Goal: Task Accomplishment & Management: Manage account settings

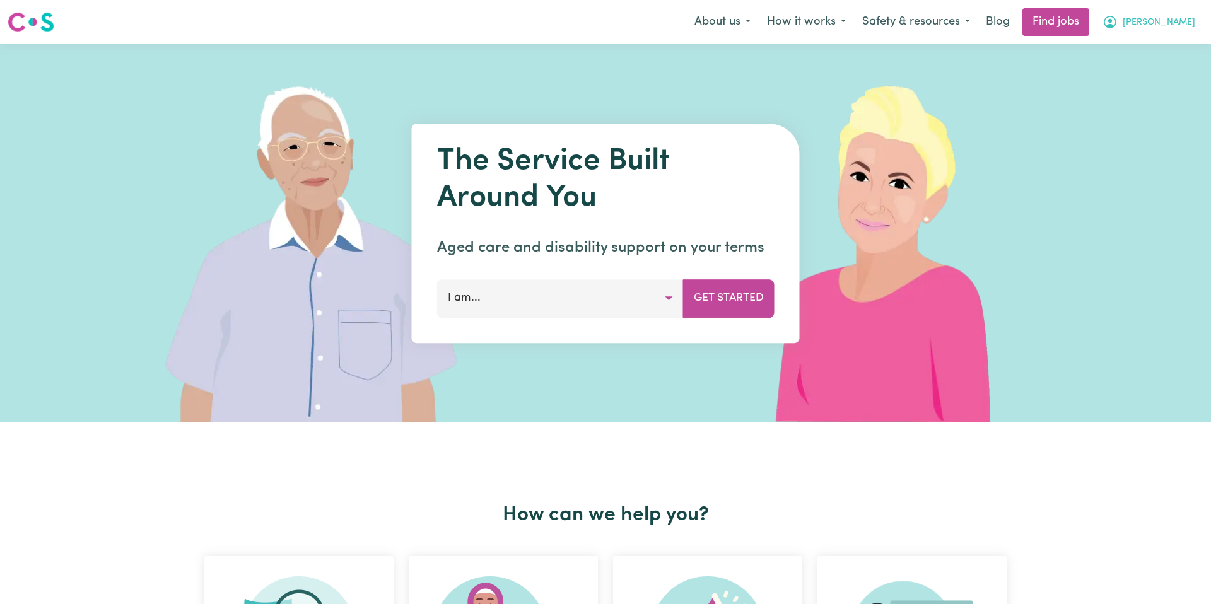
click at [1110, 18] on icon "My Account" at bounding box center [1109, 22] width 15 height 15
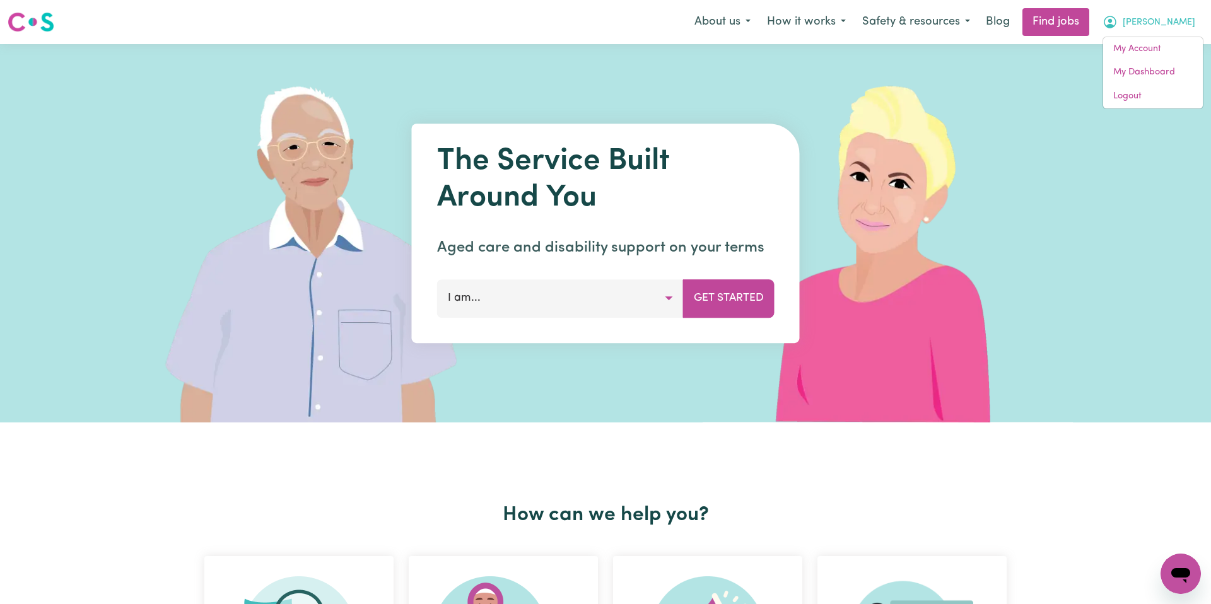
click at [1129, 21] on span "[PERSON_NAME]" at bounding box center [1158, 23] width 73 height 14
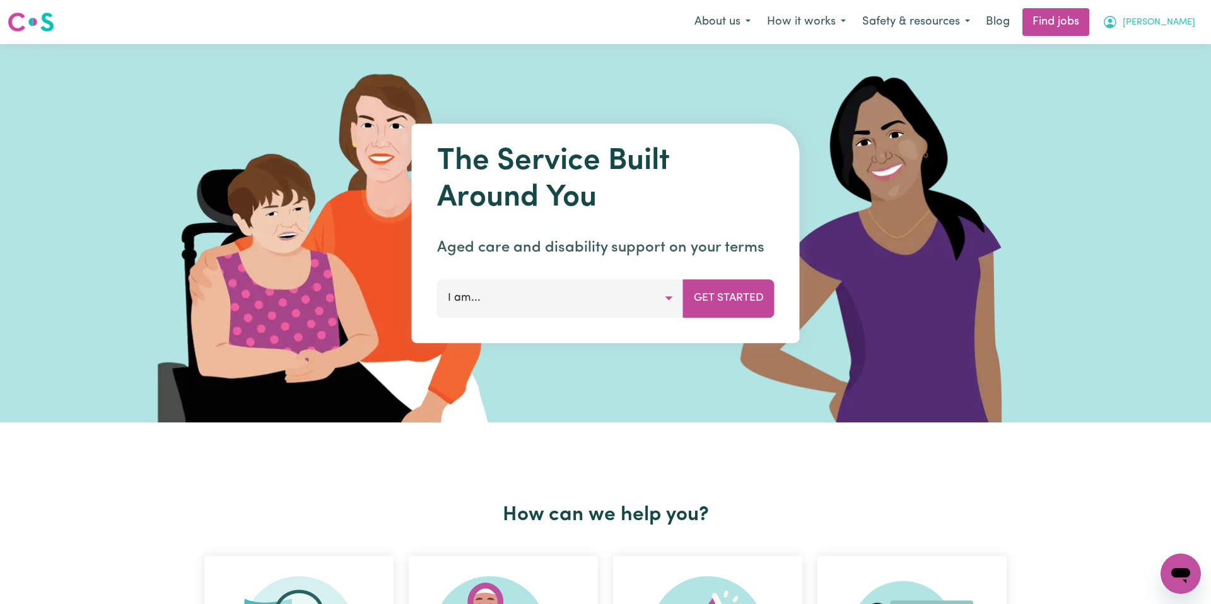
click at [1179, 25] on span "[PERSON_NAME]" at bounding box center [1158, 23] width 73 height 14
click at [1142, 52] on link "My Account" at bounding box center [1153, 49] width 100 height 24
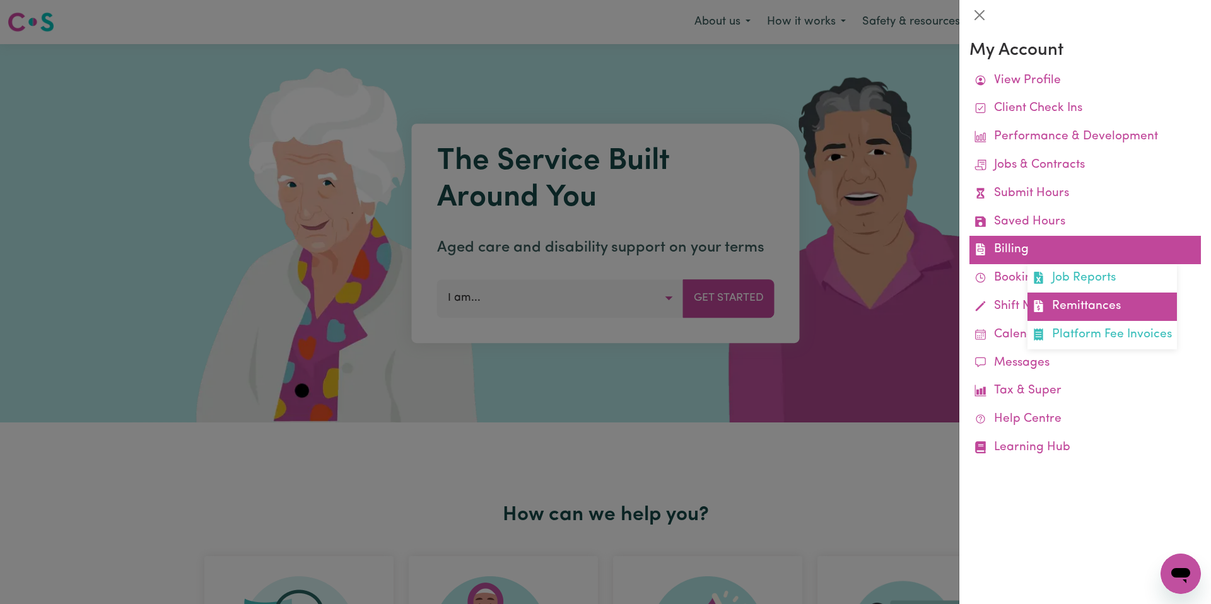
click at [1107, 308] on link "Remittances" at bounding box center [1101, 307] width 149 height 28
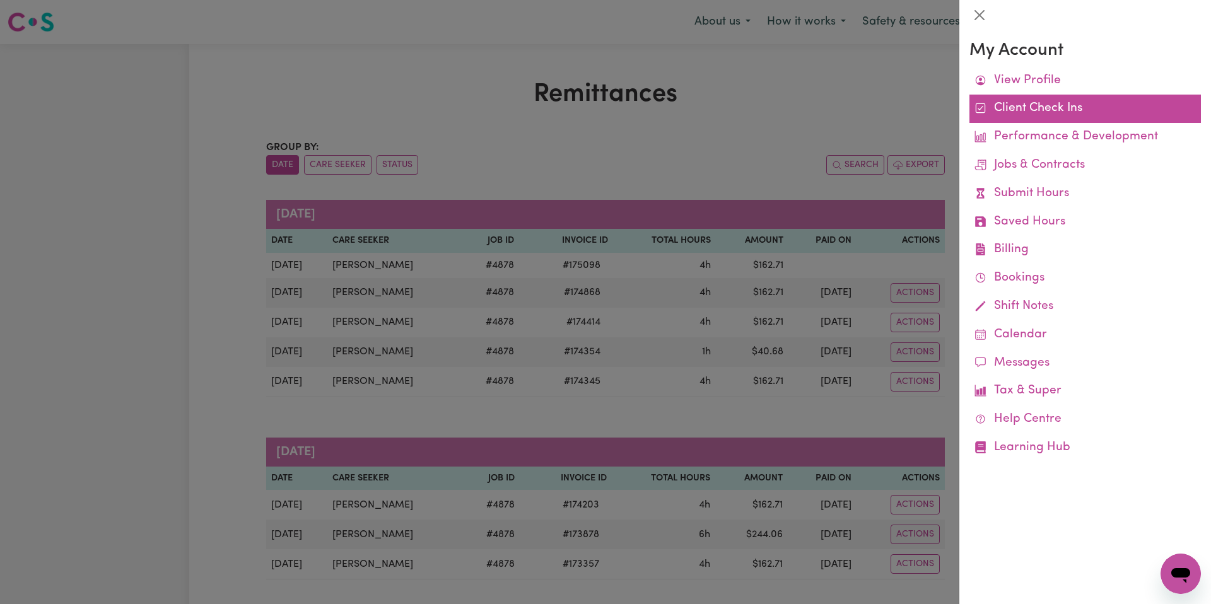
click at [815, 211] on div at bounding box center [605, 302] width 1211 height 604
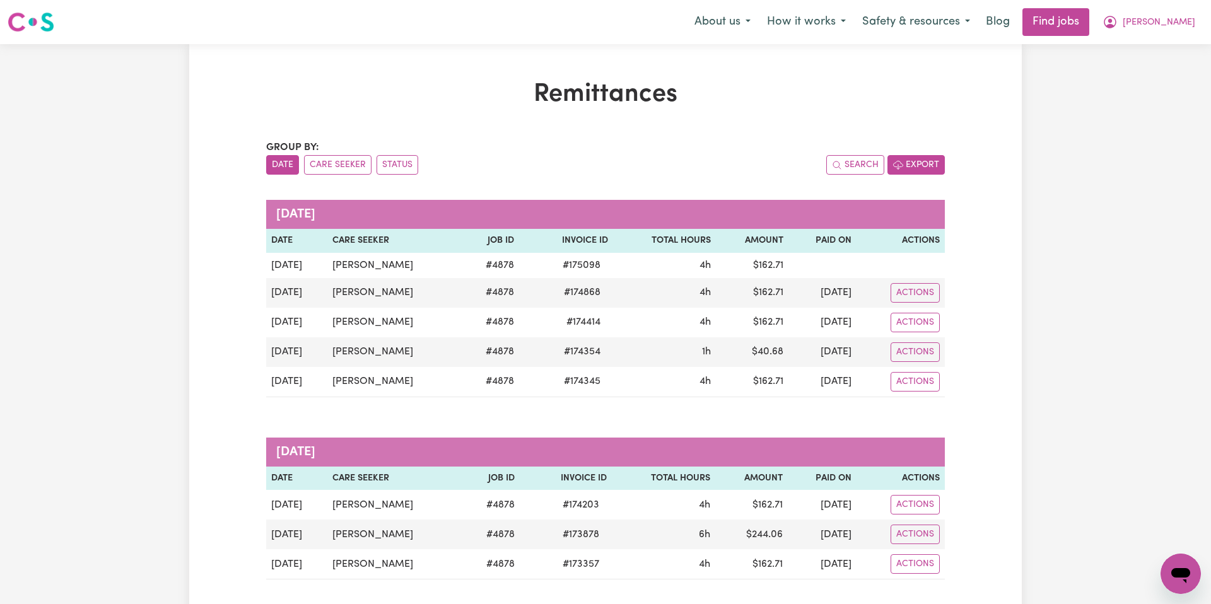
click at [939, 165] on button "Export" at bounding box center [915, 165] width 57 height 20
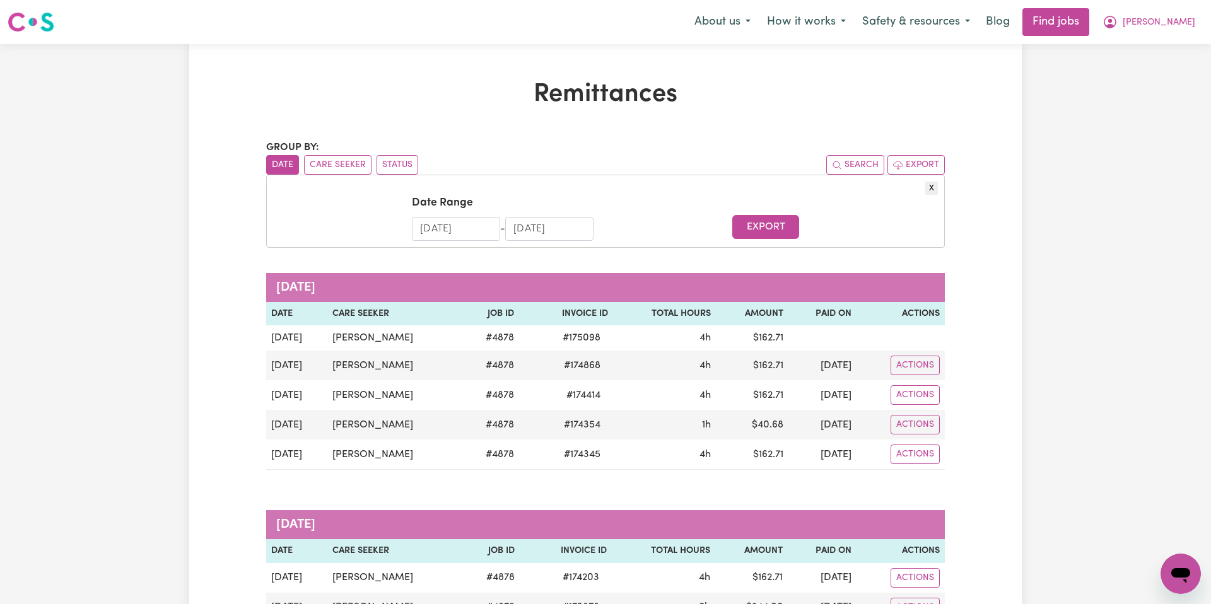
click at [440, 226] on input "[DATE]" at bounding box center [456, 229] width 88 height 24
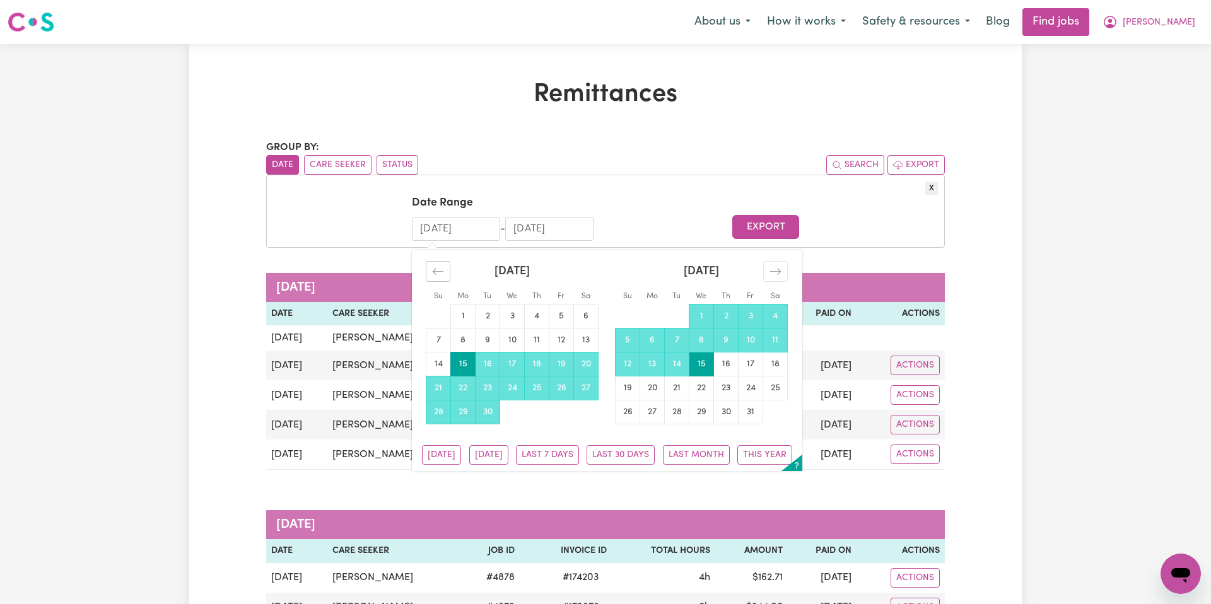
click at [440, 276] on icon "Move backward to switch to the previous month." at bounding box center [438, 271] width 12 height 12
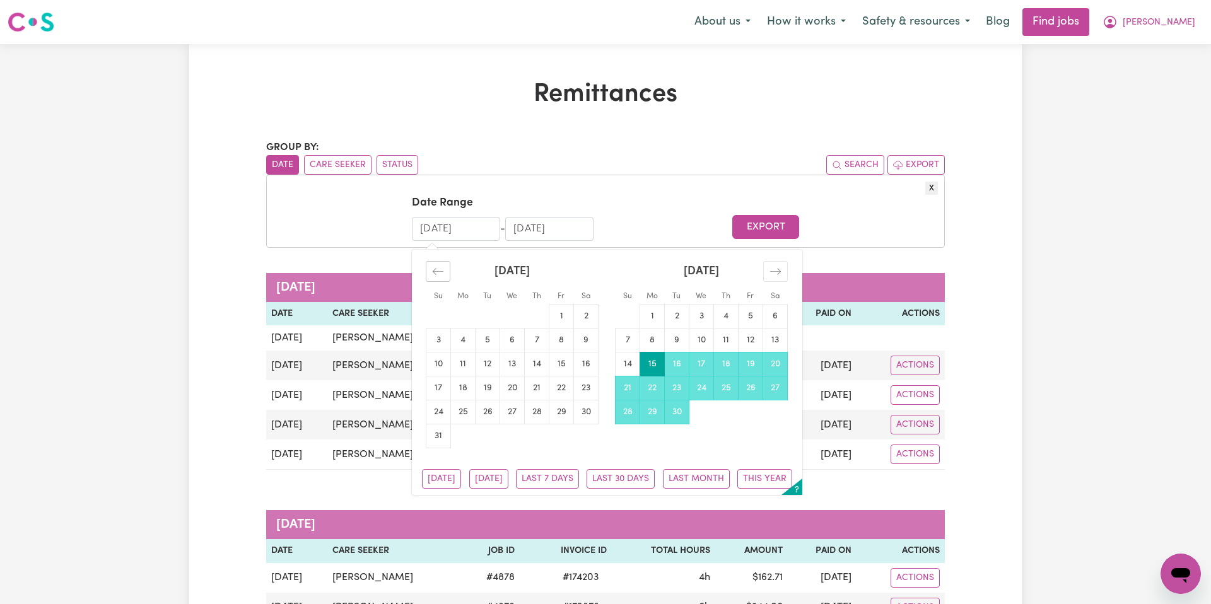
click at [440, 276] on icon "Move backward to switch to the previous month." at bounding box center [438, 271] width 12 height 12
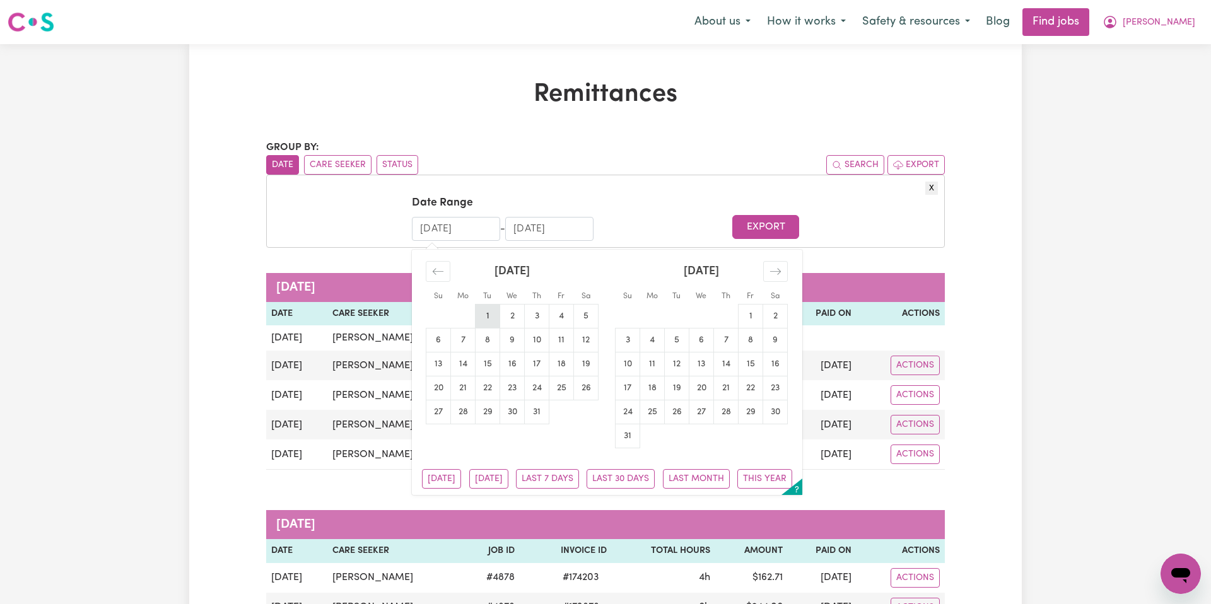
click at [485, 310] on td "1" at bounding box center [487, 316] width 25 height 24
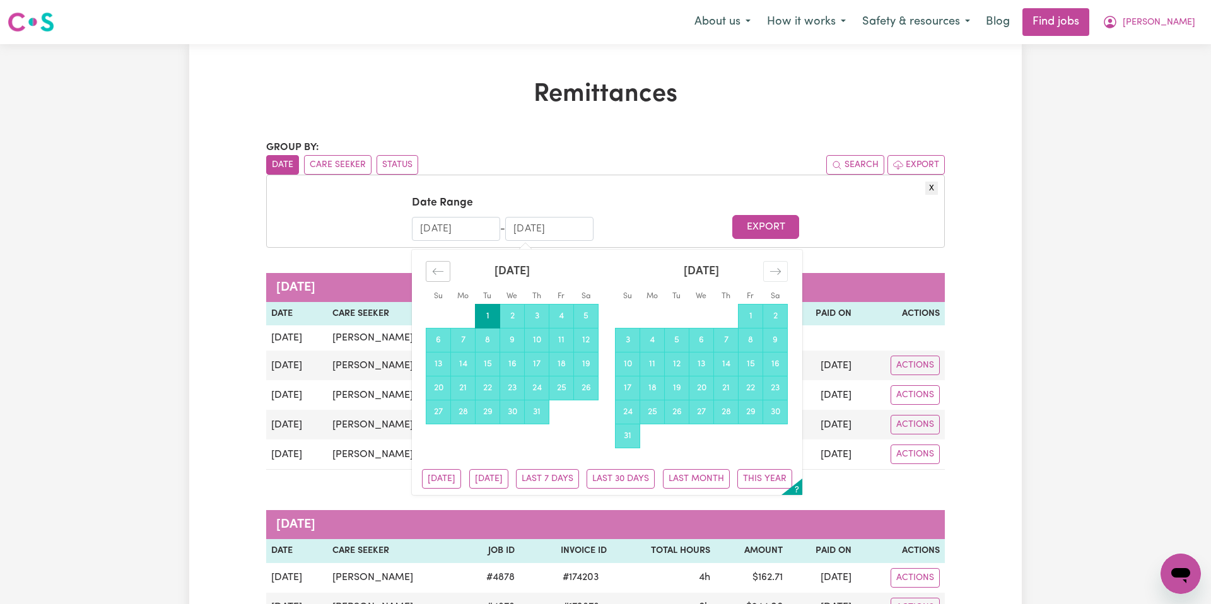
click at [439, 267] on icon "Move backward to switch to the previous month." at bounding box center [438, 271] width 12 height 12
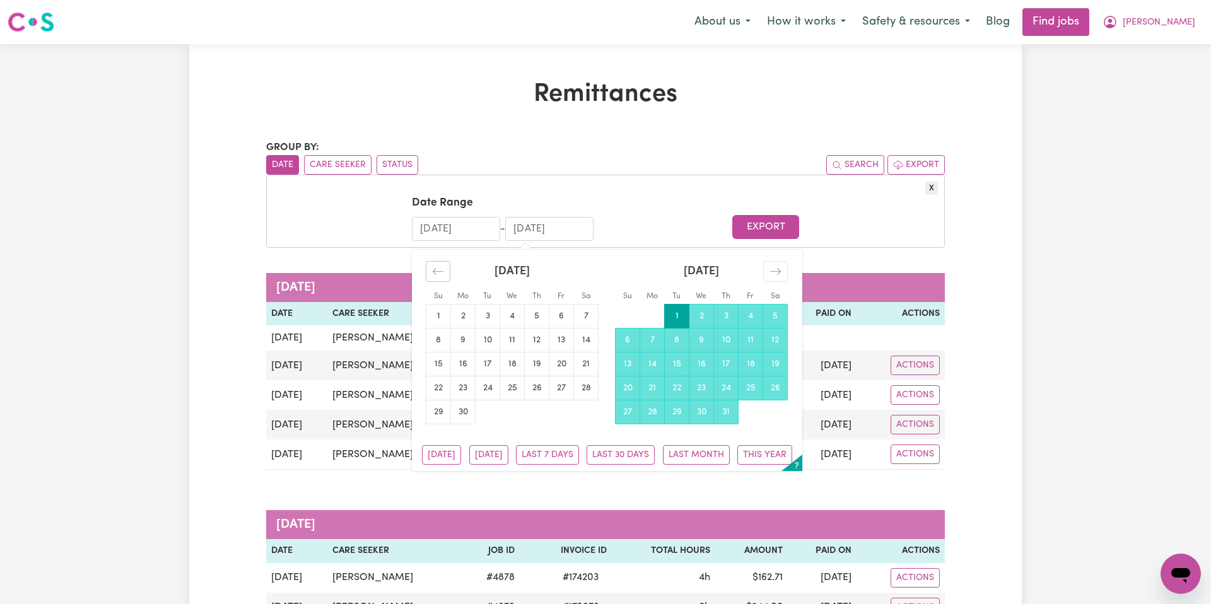
click at [439, 267] on icon "Move backward to switch to the previous month." at bounding box center [438, 271] width 12 height 12
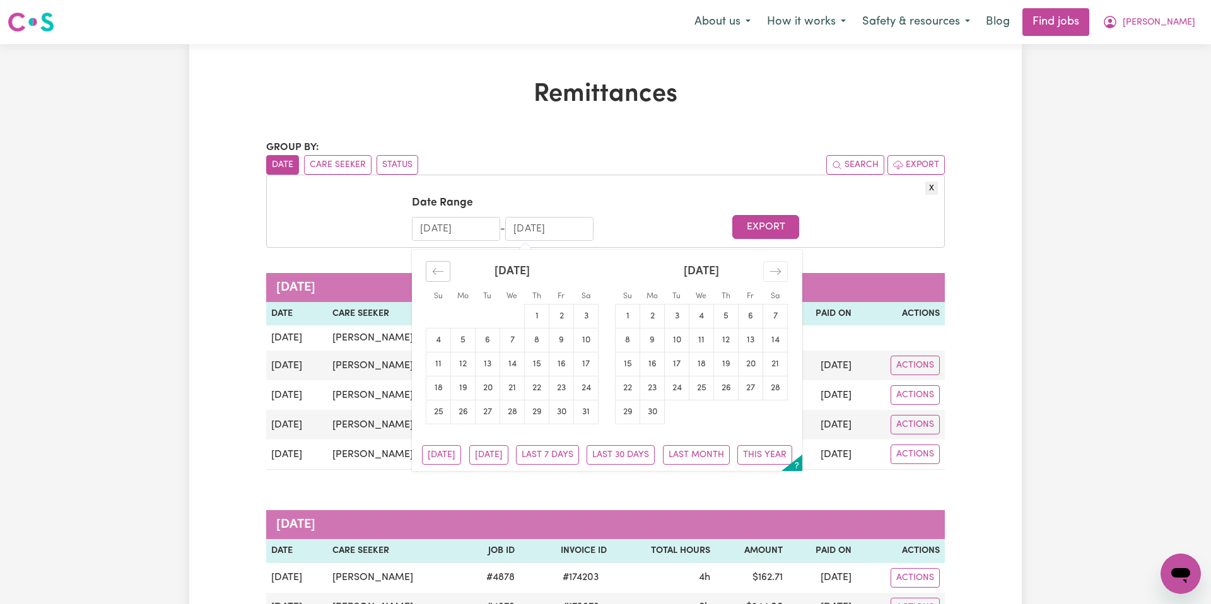
click at [439, 267] on icon "Move backward to switch to the previous month." at bounding box center [438, 271] width 12 height 12
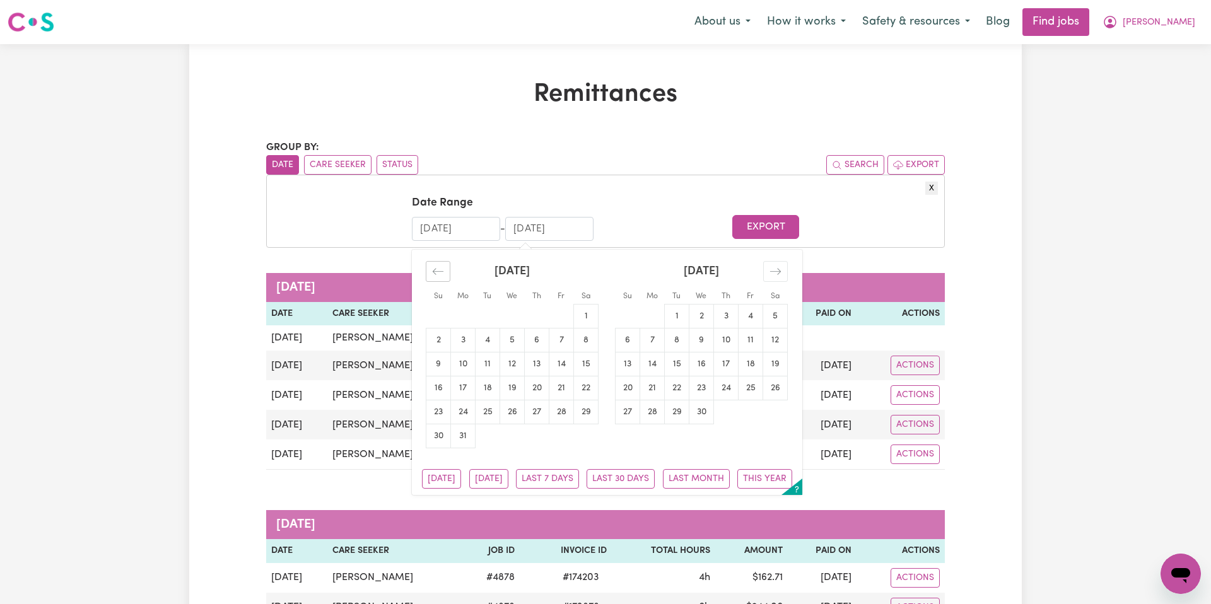
click at [439, 267] on icon "Move backward to switch to the previous month." at bounding box center [438, 271] width 12 height 12
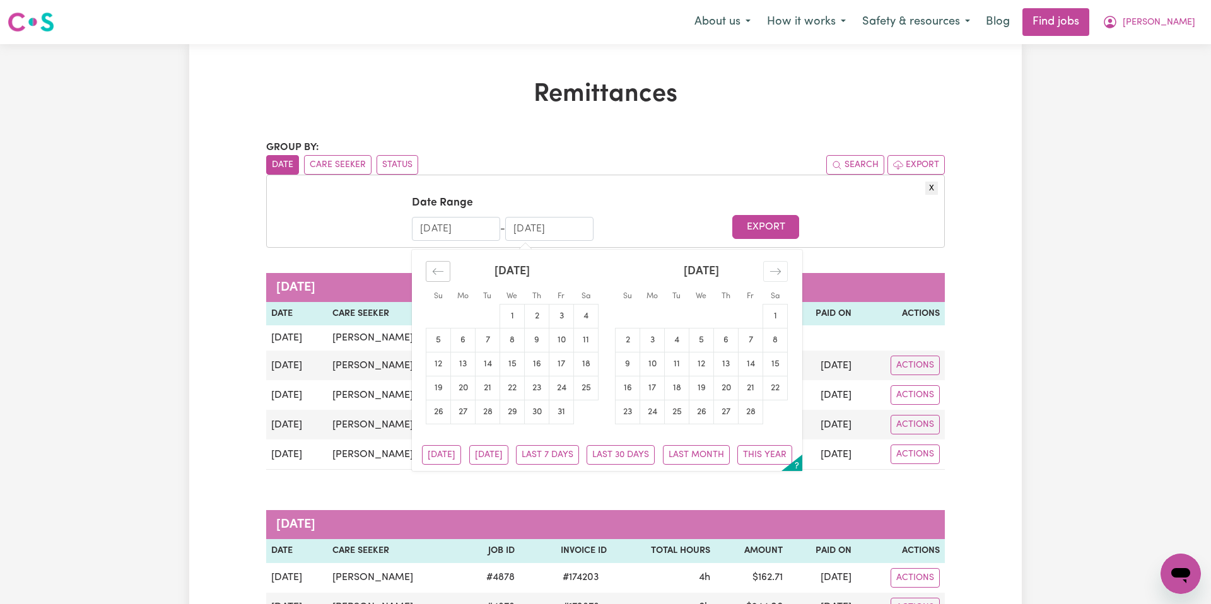
click at [439, 267] on icon "Move backward to switch to the previous month." at bounding box center [438, 271] width 12 height 12
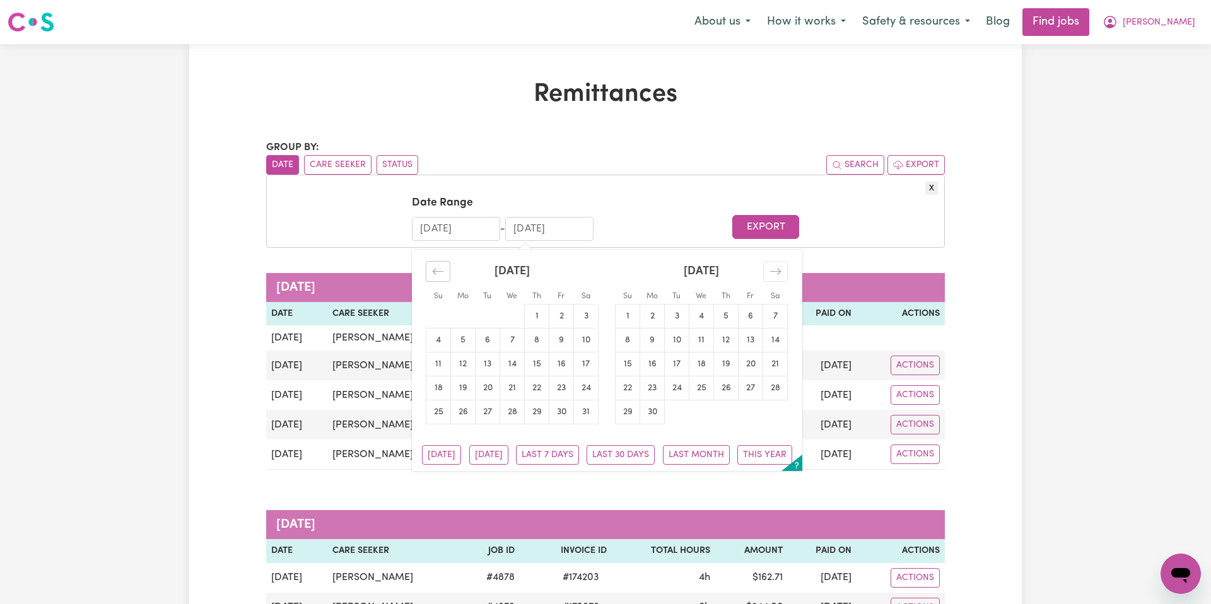
click at [439, 267] on icon "Move backward to switch to the previous month." at bounding box center [438, 271] width 12 height 12
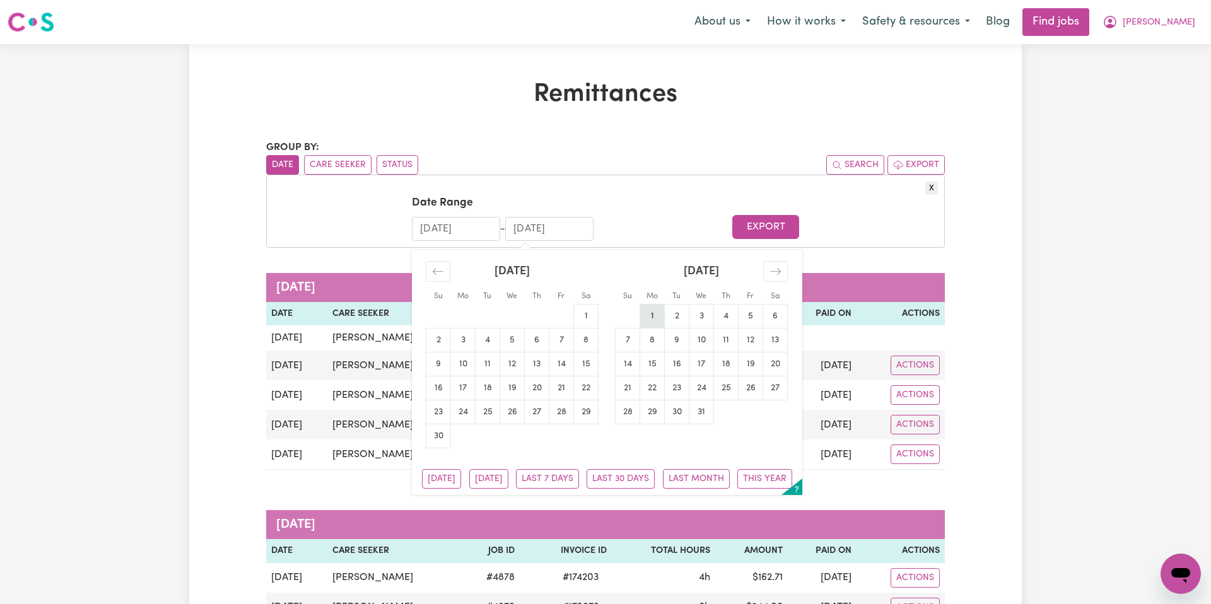
click at [660, 308] on td "1" at bounding box center [652, 316] width 25 height 24
type input "[DATE]"
click at [785, 269] on div "Move forward to switch to the next month." at bounding box center [775, 271] width 25 height 21
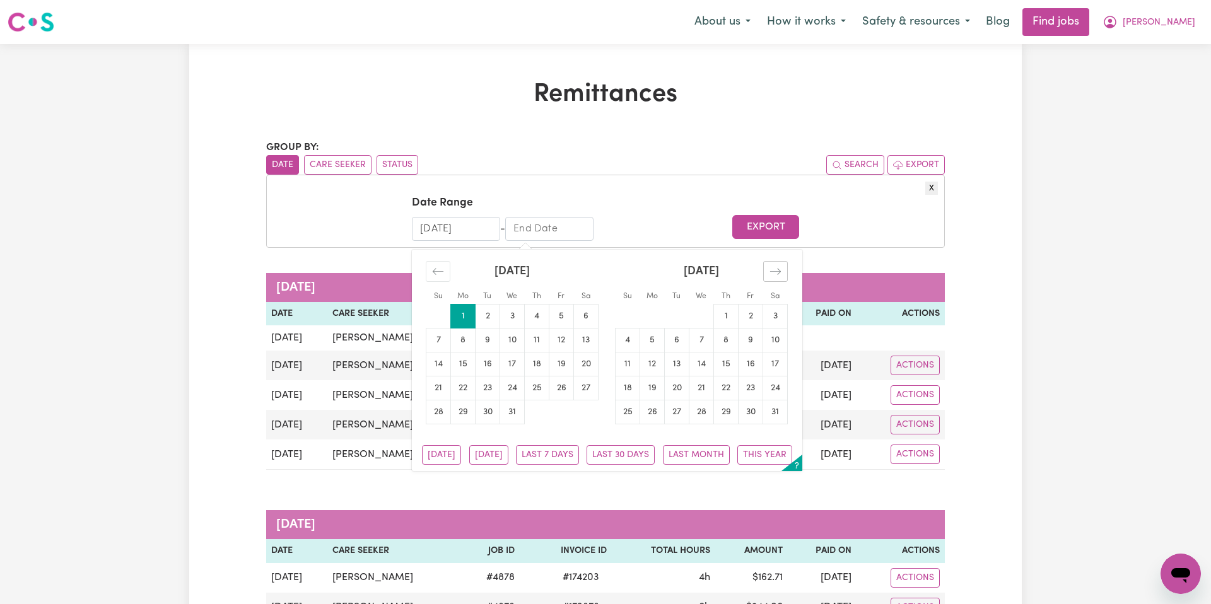
click at [785, 269] on div "Move forward to switch to the next month." at bounding box center [775, 271] width 25 height 21
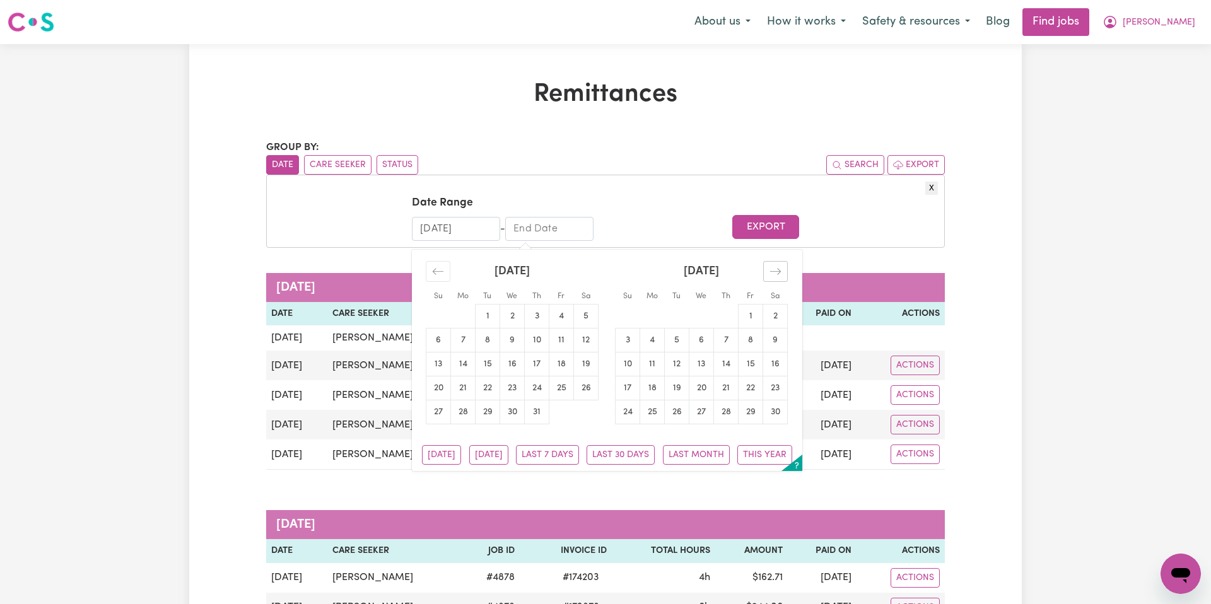
click at [785, 269] on div "Move forward to switch to the next month." at bounding box center [775, 271] width 25 height 21
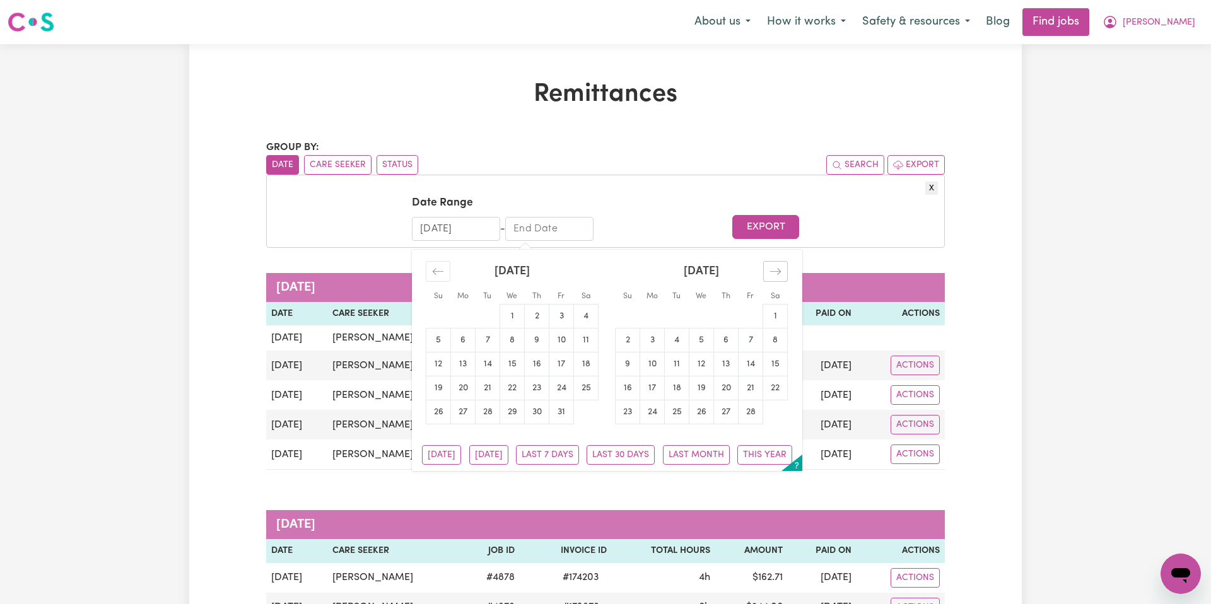
click at [785, 269] on div "Move forward to switch to the next month." at bounding box center [775, 271] width 25 height 21
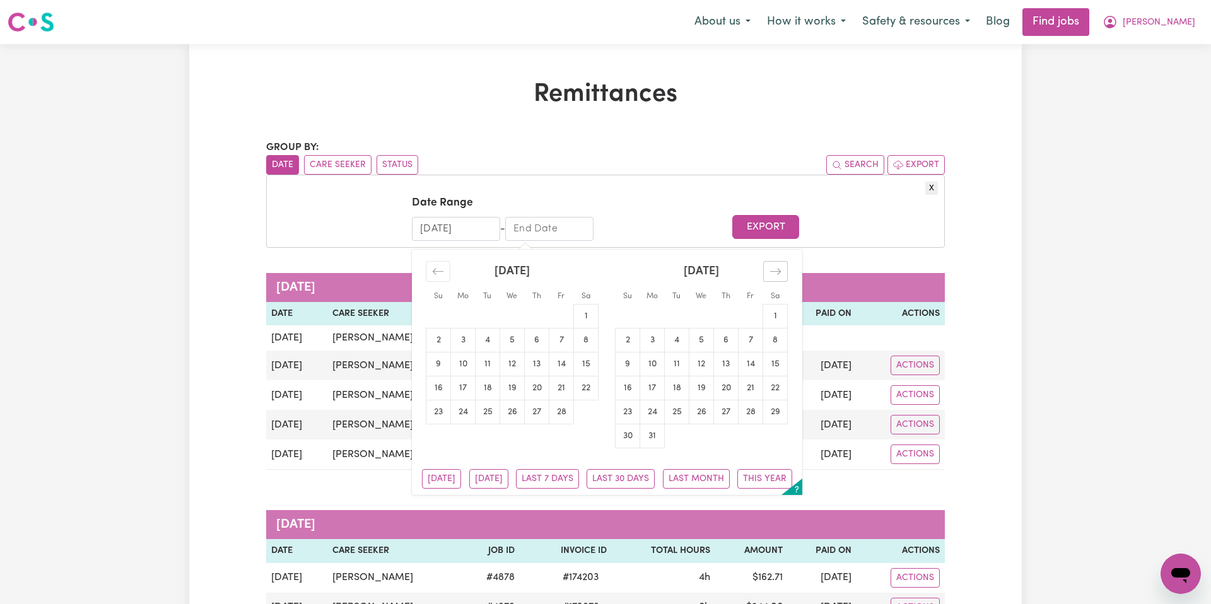
click at [785, 269] on div "Move forward to switch to the next month." at bounding box center [775, 271] width 25 height 21
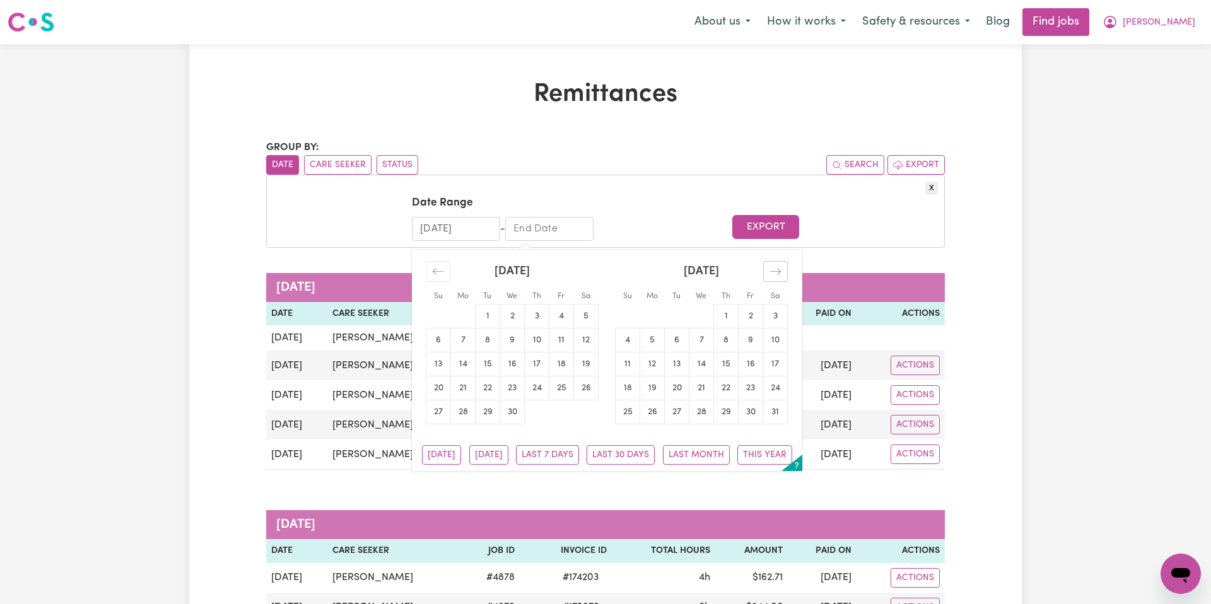
click at [785, 269] on div "Move forward to switch to the next month." at bounding box center [775, 271] width 25 height 21
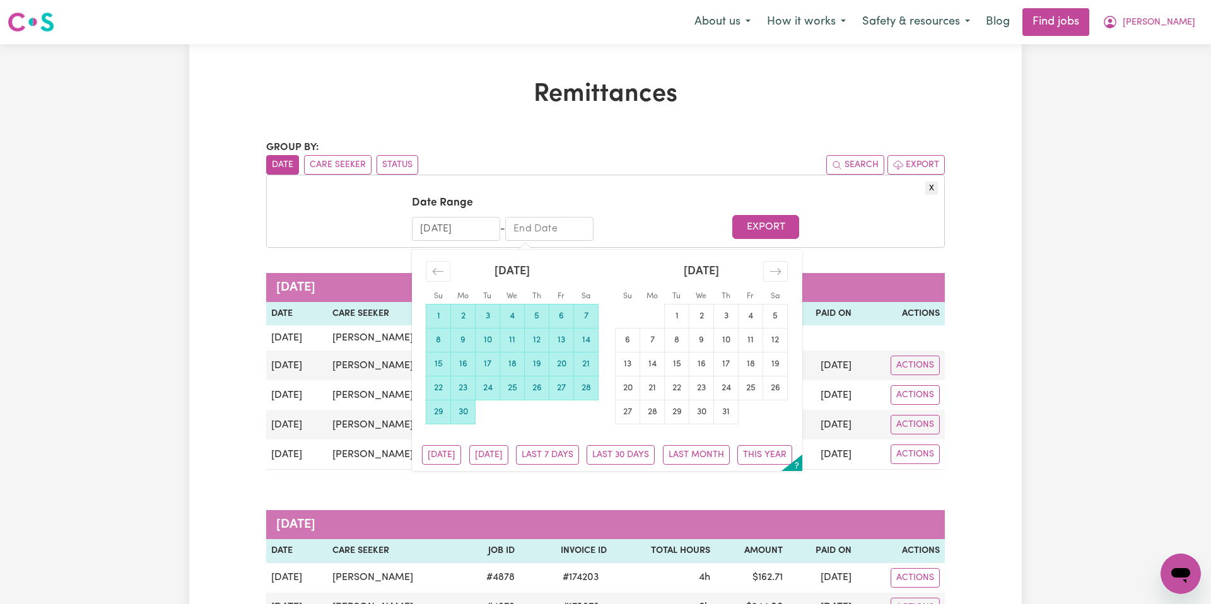
click at [465, 411] on td "30" at bounding box center [463, 412] width 25 height 24
type input "[DATE]"
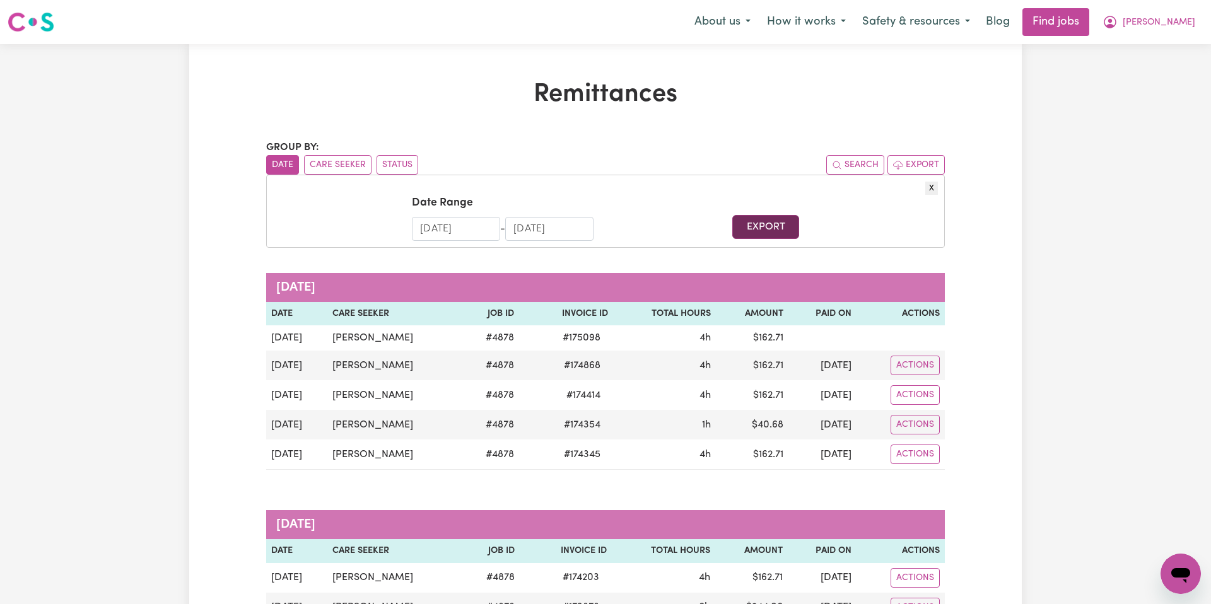
click at [783, 229] on button "Export" at bounding box center [765, 227] width 66 height 24
click at [1186, 25] on span "[PERSON_NAME]" at bounding box center [1158, 23] width 73 height 14
click at [1180, 73] on link "My Dashboard" at bounding box center [1153, 73] width 100 height 24
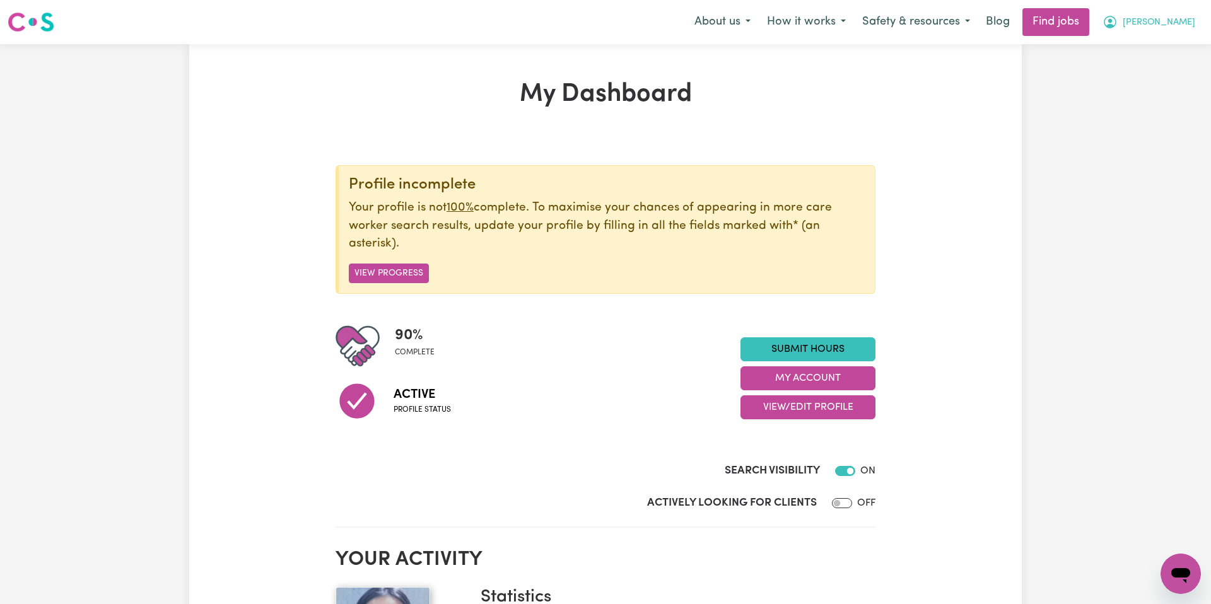
click at [1190, 28] on span "[PERSON_NAME]" at bounding box center [1158, 23] width 73 height 14
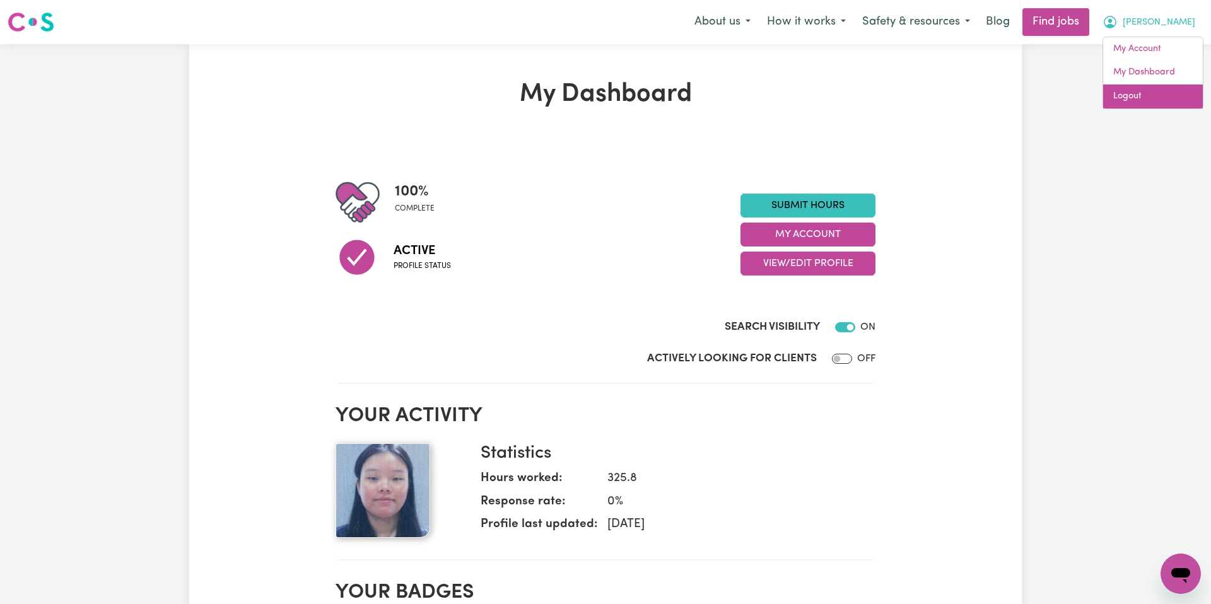
click at [1179, 84] on link "Logout" at bounding box center [1153, 96] width 100 height 24
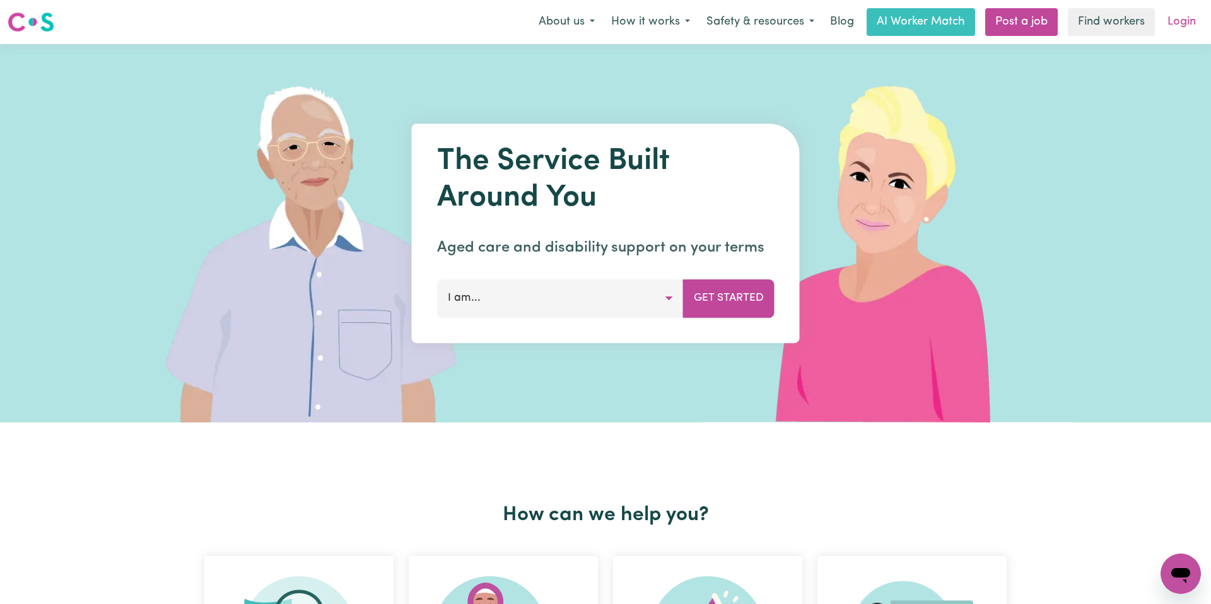
click at [1174, 19] on link "Login" at bounding box center [1182, 22] width 44 height 28
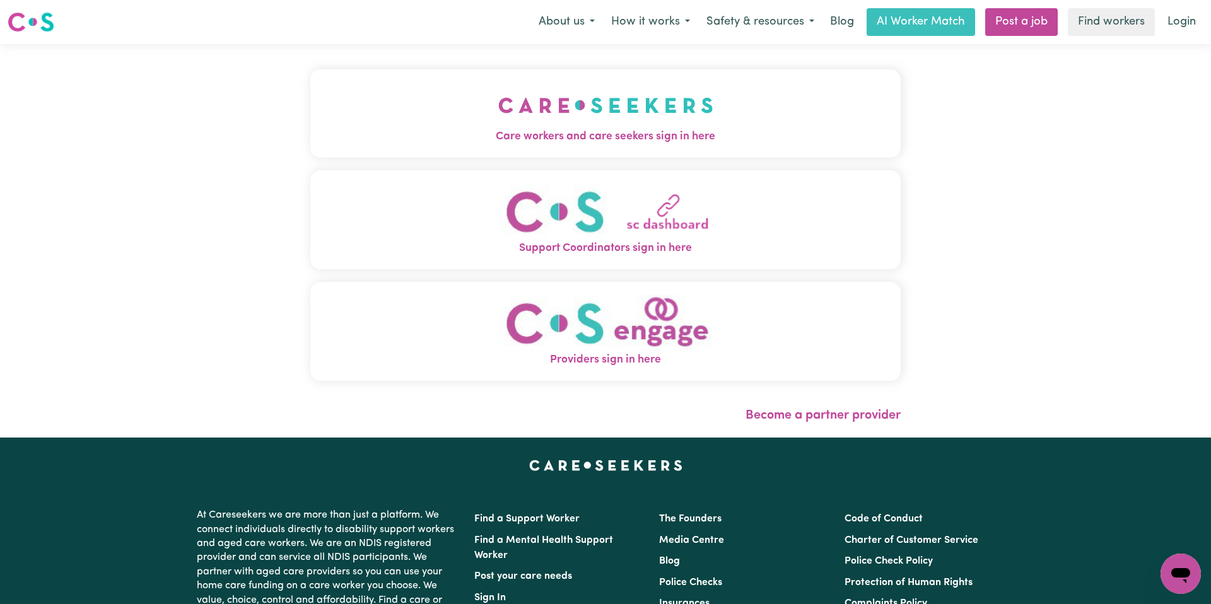
click at [592, 129] on span "Care workers and care seekers sign in here" at bounding box center [605, 137] width 590 height 16
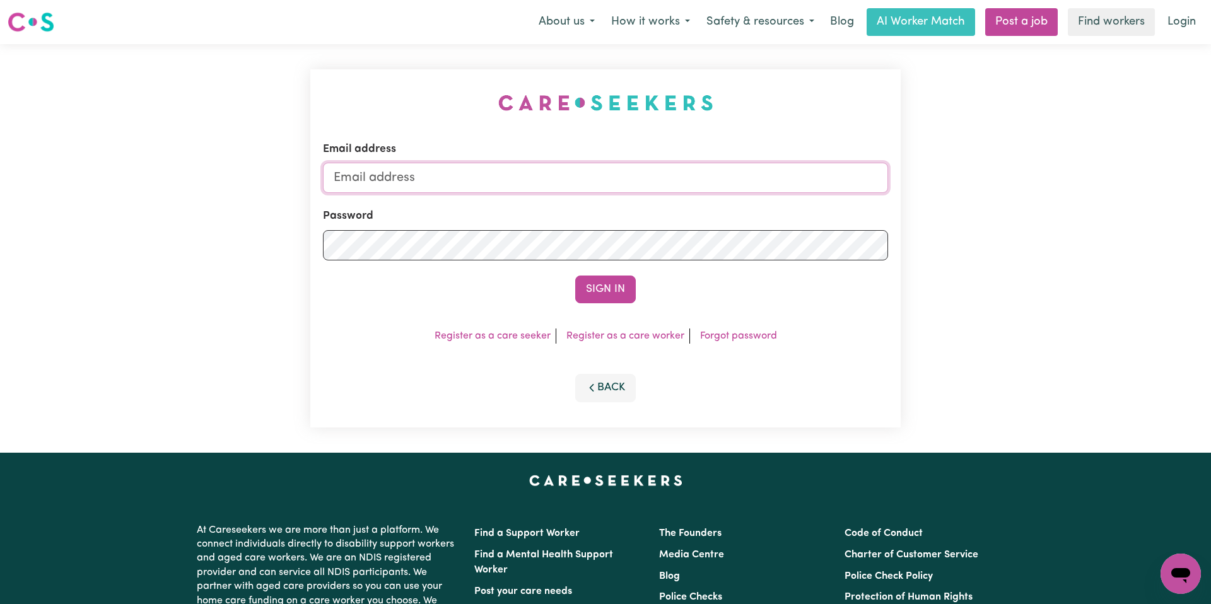
type input "[EMAIL_ADDRESS][DOMAIN_NAME]"
click at [607, 280] on button "Sign In" at bounding box center [605, 290] width 61 height 28
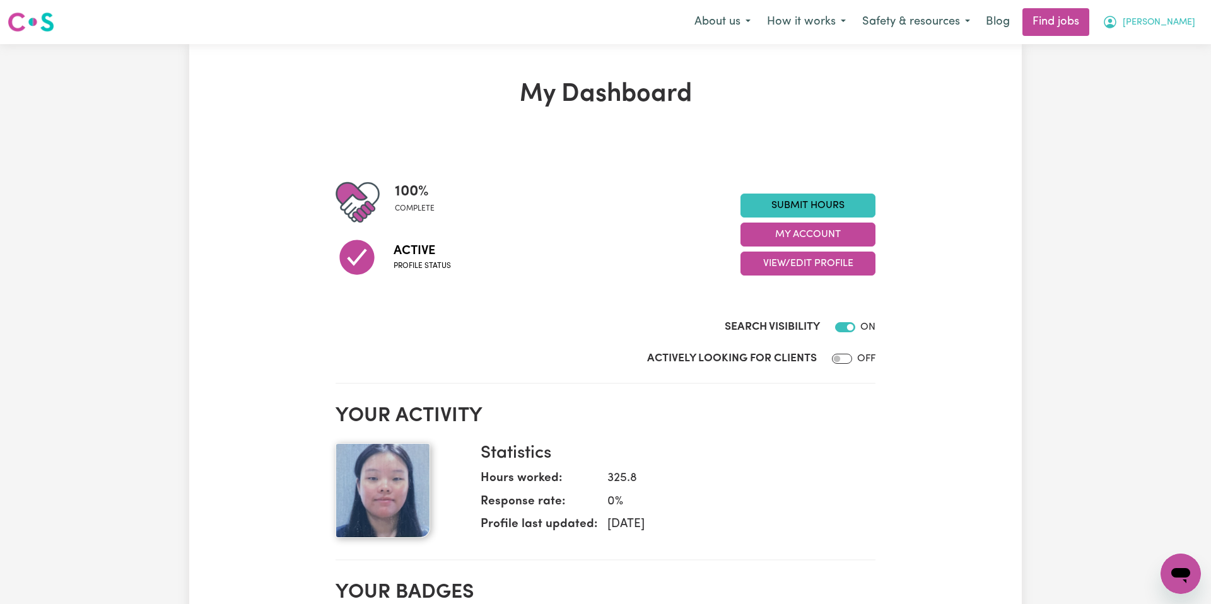
click at [1186, 21] on span "[PERSON_NAME]" at bounding box center [1158, 23] width 73 height 14
click at [1181, 76] on link "My Dashboard" at bounding box center [1153, 73] width 100 height 24
drag, startPoint x: 1051, startPoint y: 165, endPoint x: 1104, endPoint y: 70, distance: 108.4
click at [1187, 23] on span "[PERSON_NAME]" at bounding box center [1158, 23] width 73 height 14
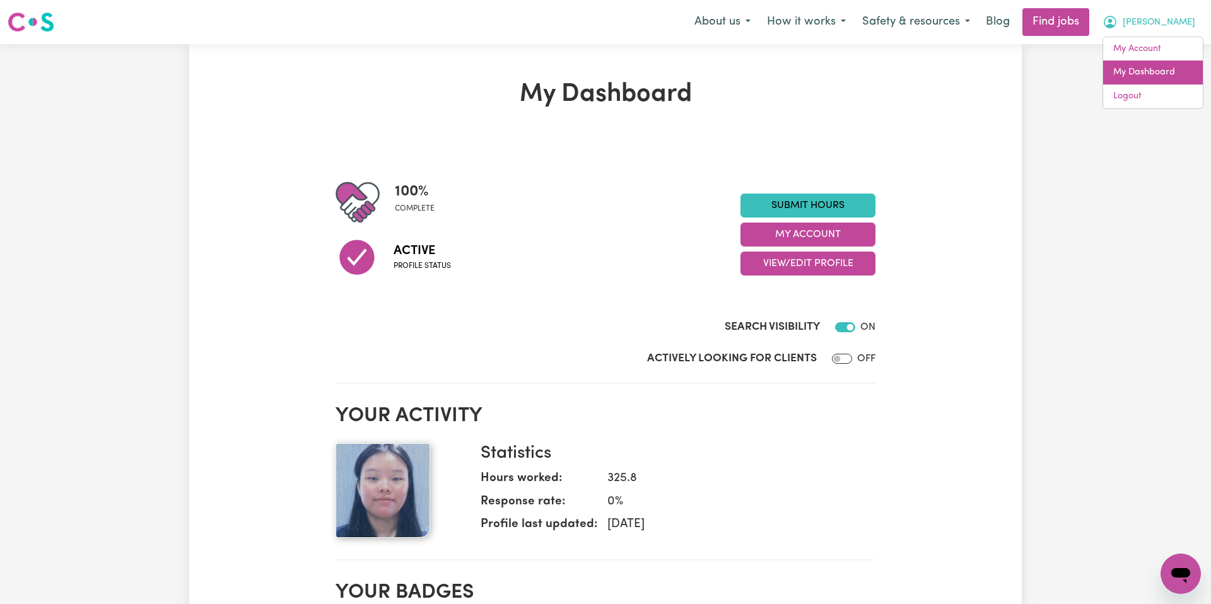
click at [1172, 68] on link "My Dashboard" at bounding box center [1153, 73] width 100 height 24
click at [1184, 50] on link "My Account" at bounding box center [1153, 49] width 100 height 24
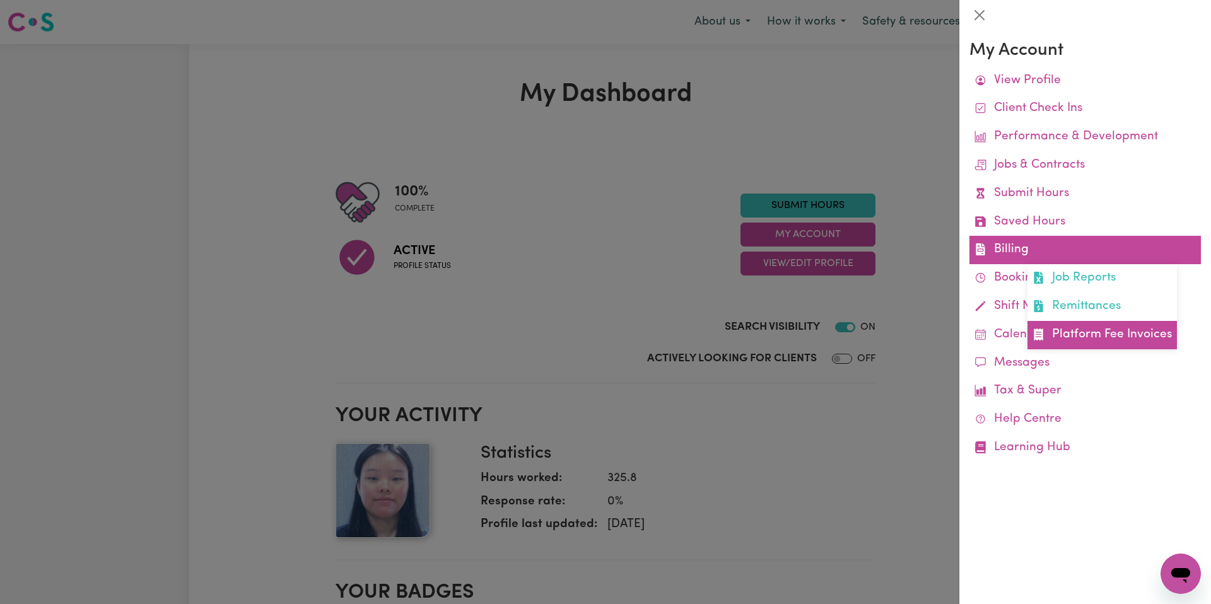
click at [1089, 341] on link "Platform Fee Invoices" at bounding box center [1101, 335] width 149 height 28
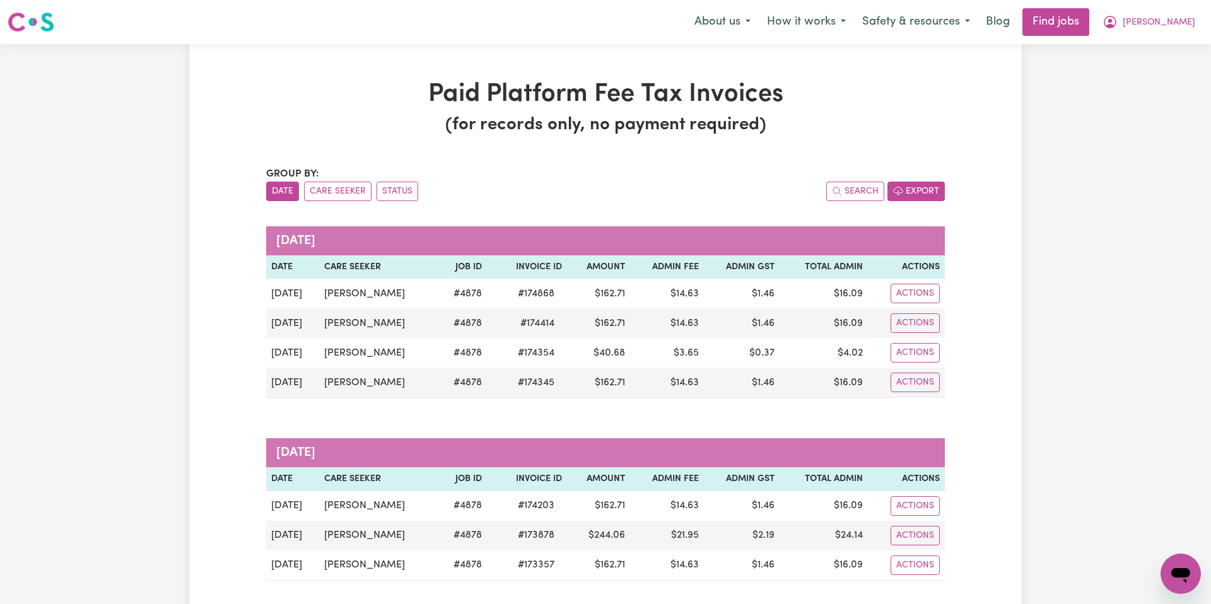
click at [933, 190] on button "Export" at bounding box center [915, 192] width 57 height 20
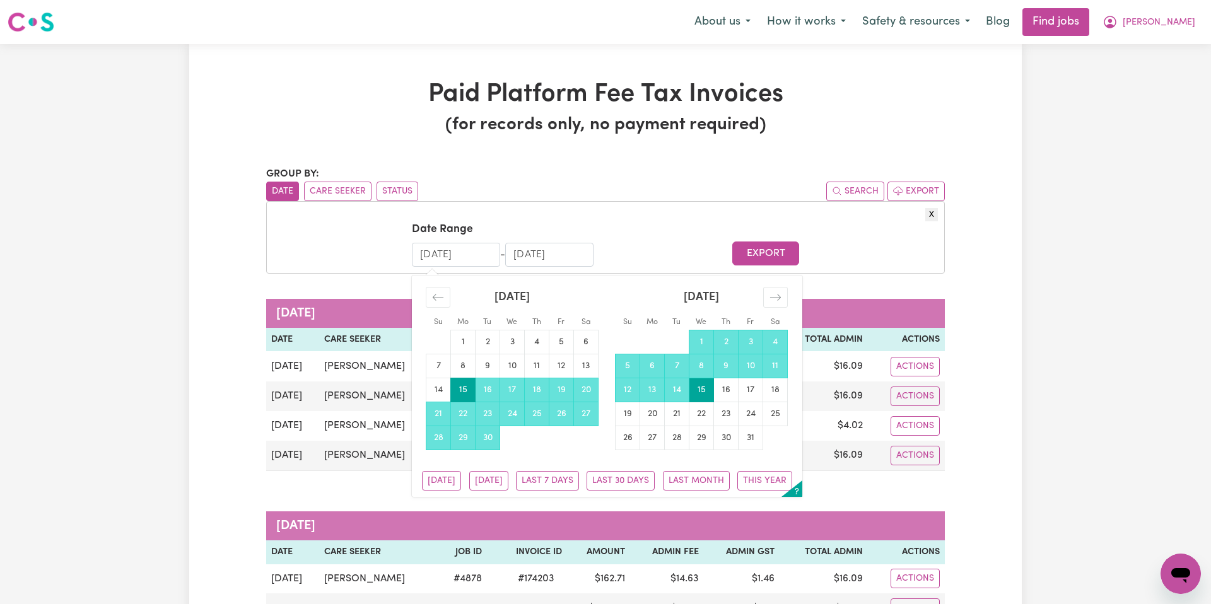
click at [474, 250] on input "[DATE]" at bounding box center [456, 255] width 88 height 24
drag, startPoint x: 431, startPoint y: 253, endPoint x: 398, endPoint y: 250, distance: 32.9
click at [399, 251] on form "Date Range [DATE] Navigate forward to interact with the calendar and select a d…" at bounding box center [605, 243] width 665 height 45
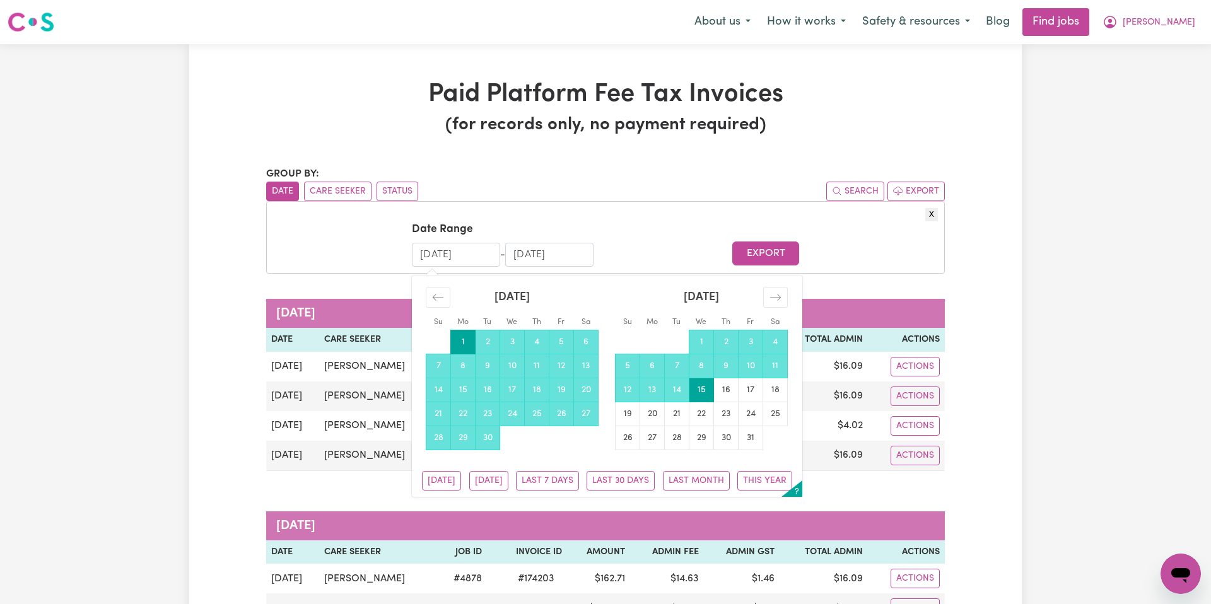
click at [445, 253] on input "[DATE]" at bounding box center [456, 255] width 88 height 24
click at [490, 261] on input "[DATE]" at bounding box center [456, 255] width 88 height 24
type input "[DATE]"
drag, startPoint x: 525, startPoint y: 250, endPoint x: 482, endPoint y: 248, distance: 42.3
click at [482, 248] on div "[DATE] Navigate forward to interact with the calendar and select a date. Press …" at bounding box center [503, 255] width 182 height 24
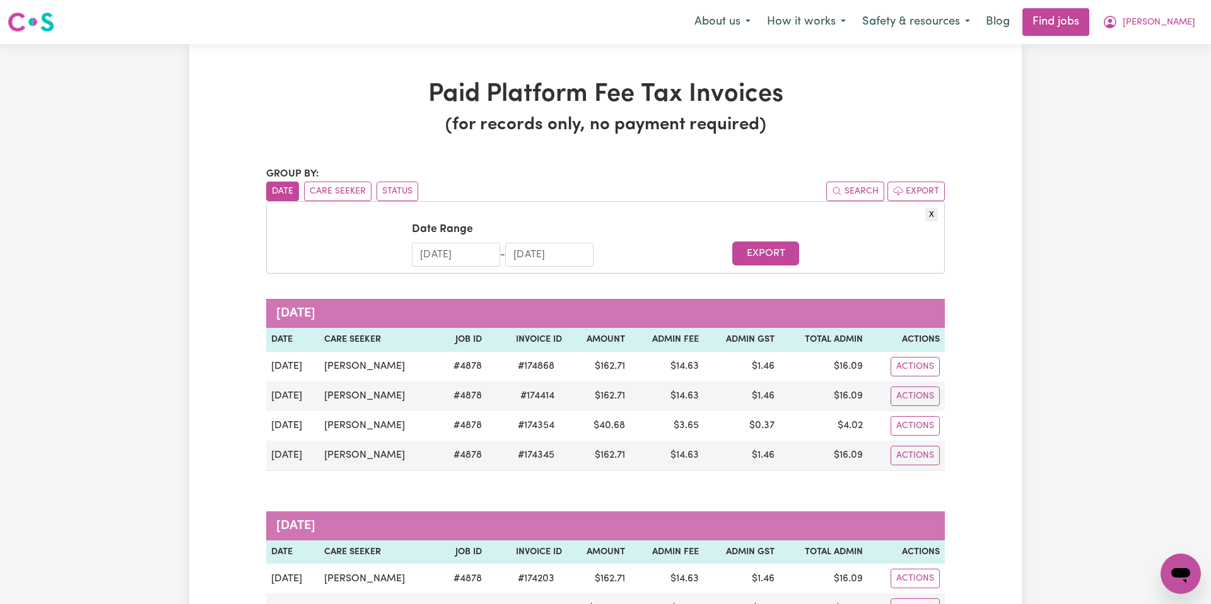
click at [541, 252] on input "[DATE]" at bounding box center [549, 255] width 88 height 24
type input "[DATE]"
click at [646, 250] on form "Date Range [DATE] Navigate forward to interact with the calendar and select a d…" at bounding box center [605, 243] width 665 height 45
click at [583, 255] on input "[DATE]" at bounding box center [549, 255] width 88 height 24
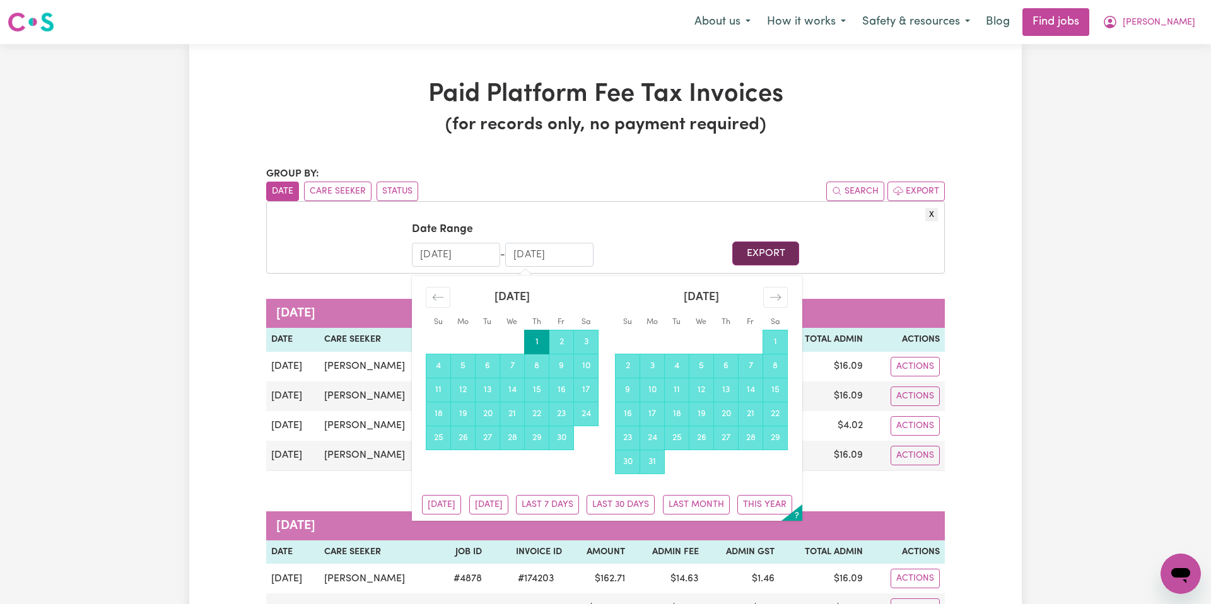
click at [769, 248] on button "Export" at bounding box center [765, 254] width 66 height 24
